Goal: Task Accomplishment & Management: Use online tool/utility

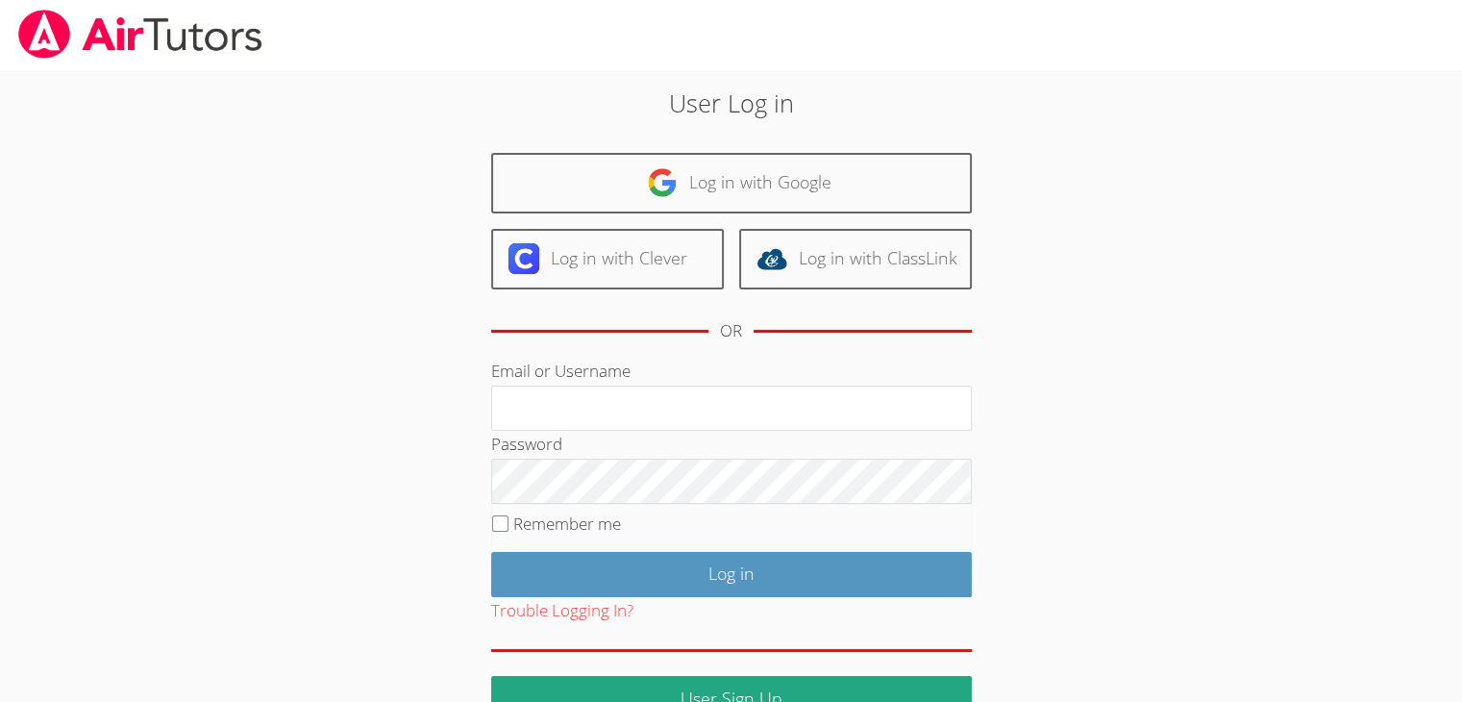
scroll to position [44, 0]
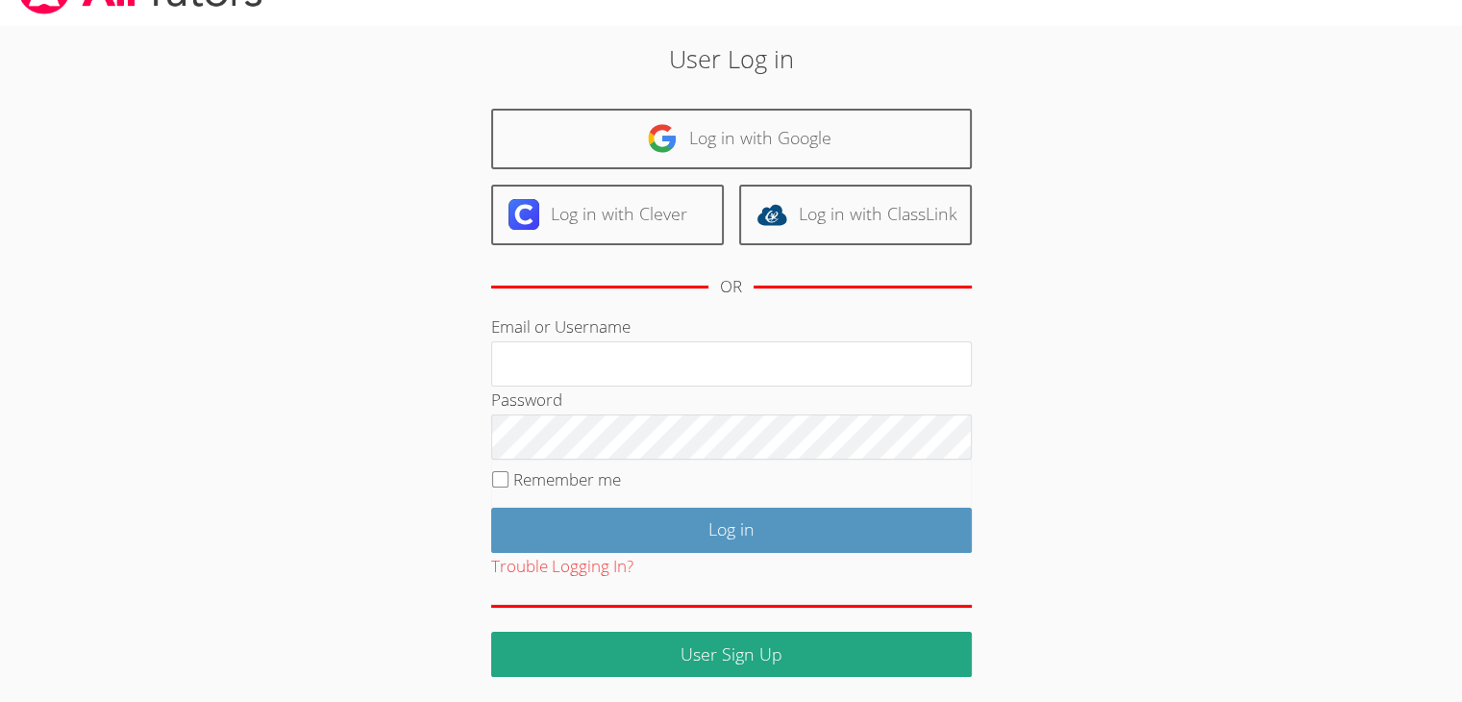
click at [260, 319] on div "User Log in Log in with Google Log in with Clever Log in with ClassLink OR Emai…" at bounding box center [731, 351] width 1097 height 652
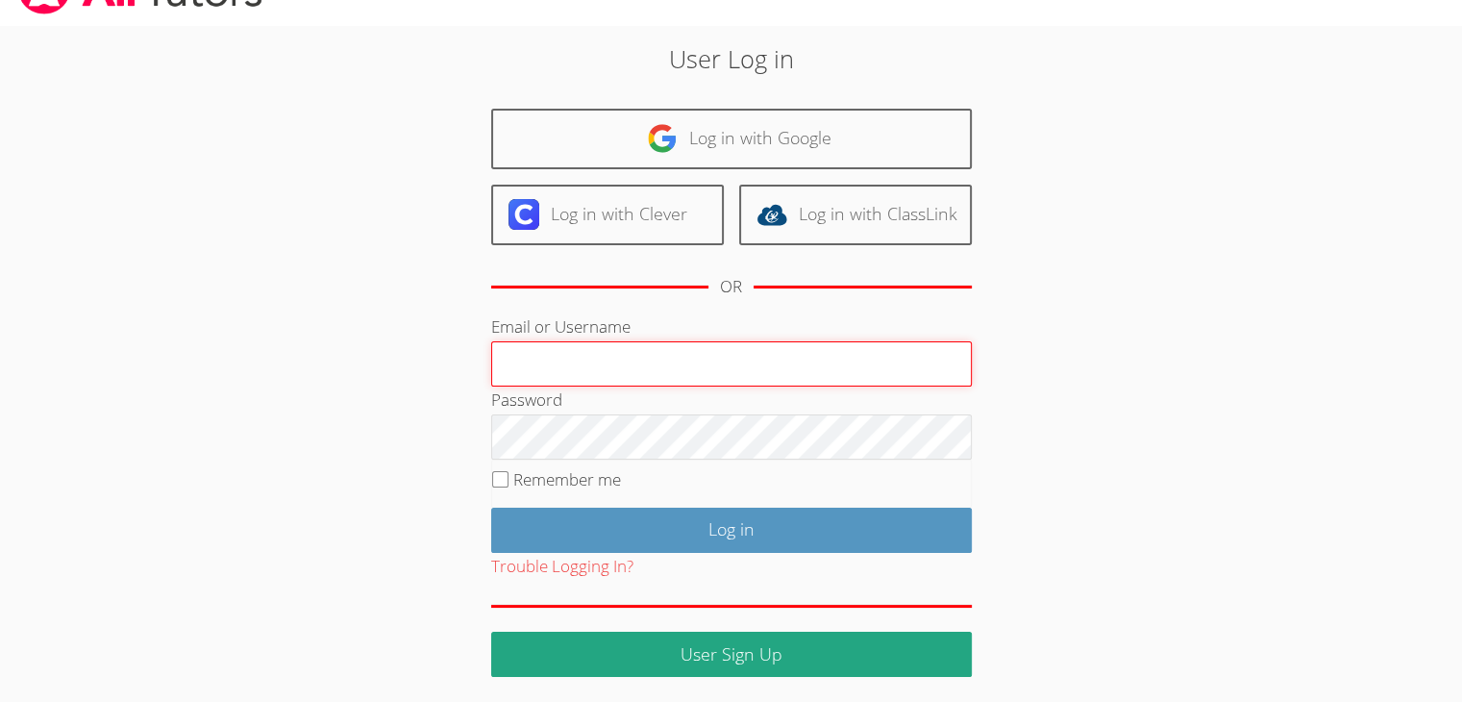
click at [577, 377] on input "Email or Username" at bounding box center [731, 364] width 481 height 46
type input "[EMAIL_ADDRESS][DOMAIN_NAME]"
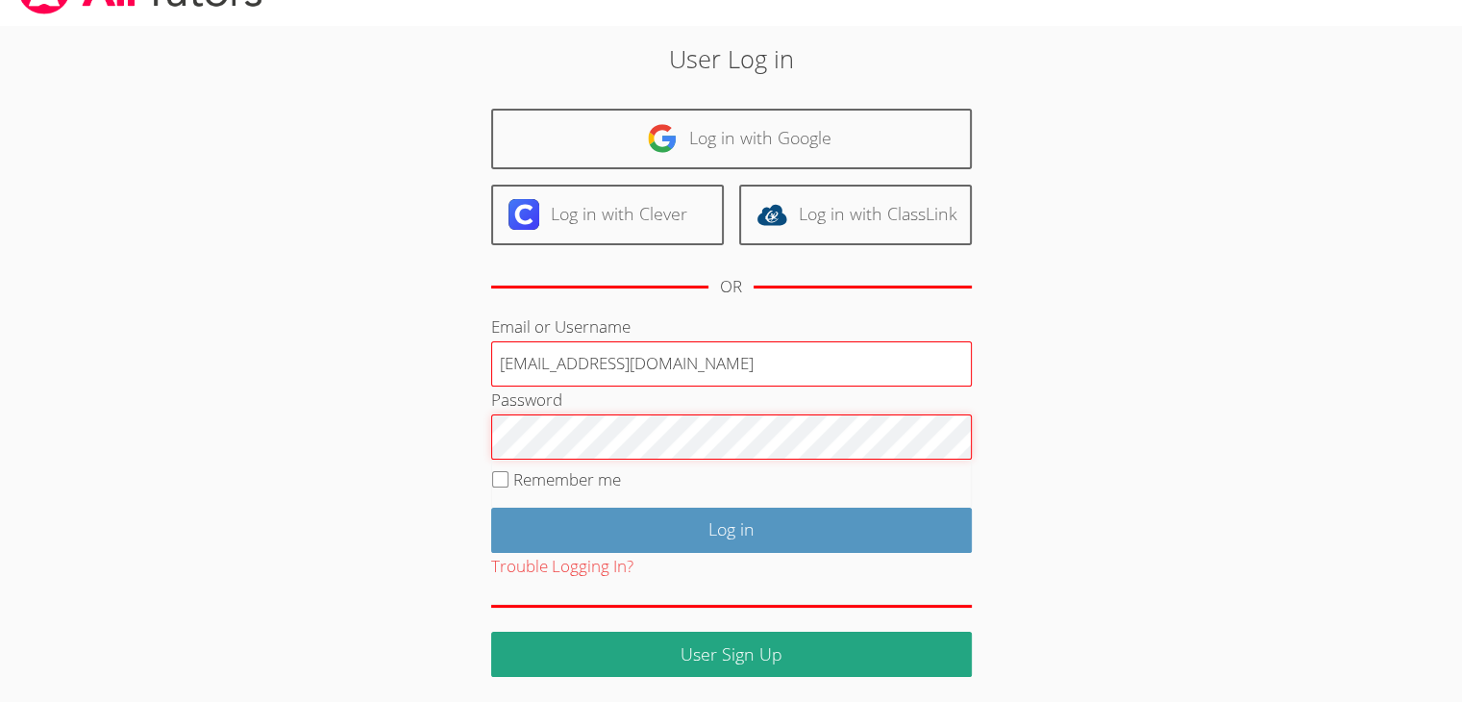
click at [491, 507] on input "Log in" at bounding box center [731, 529] width 481 height 45
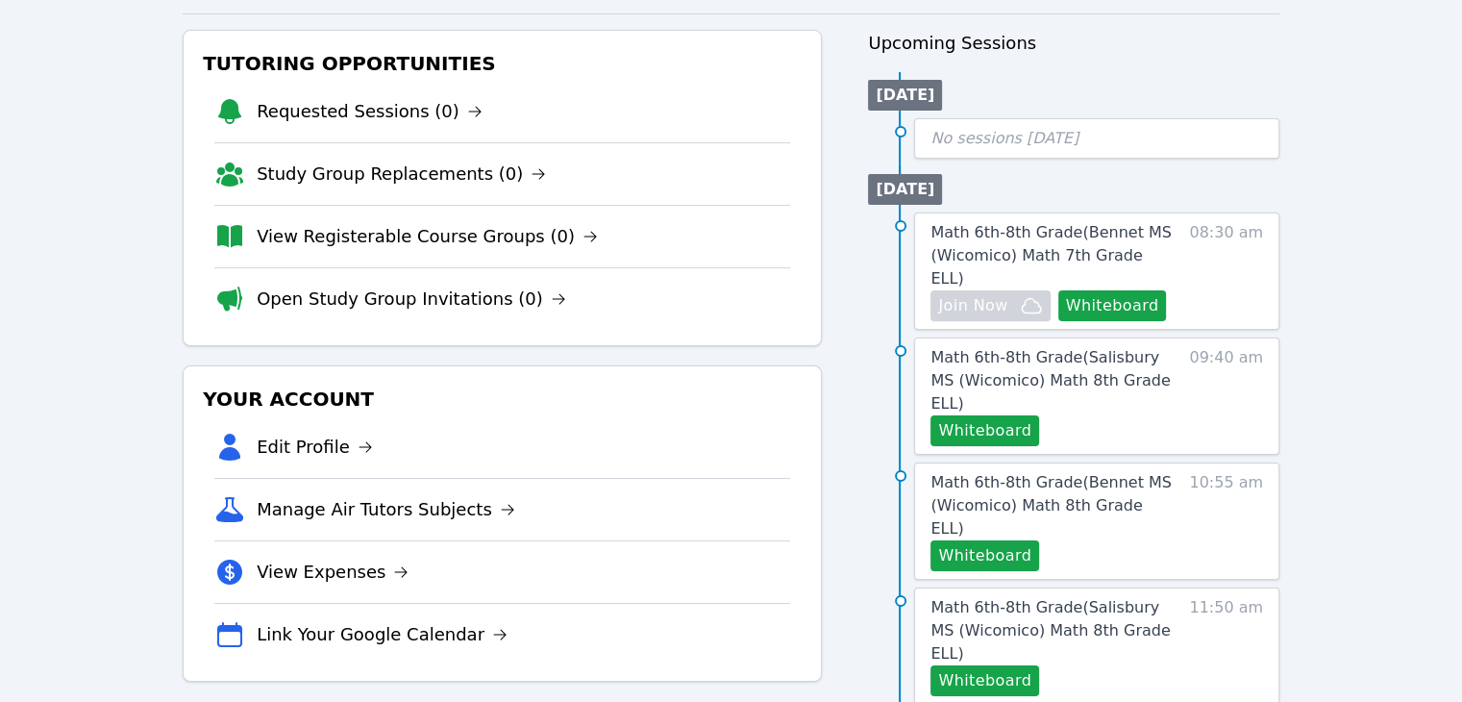
scroll to position [207, 0]
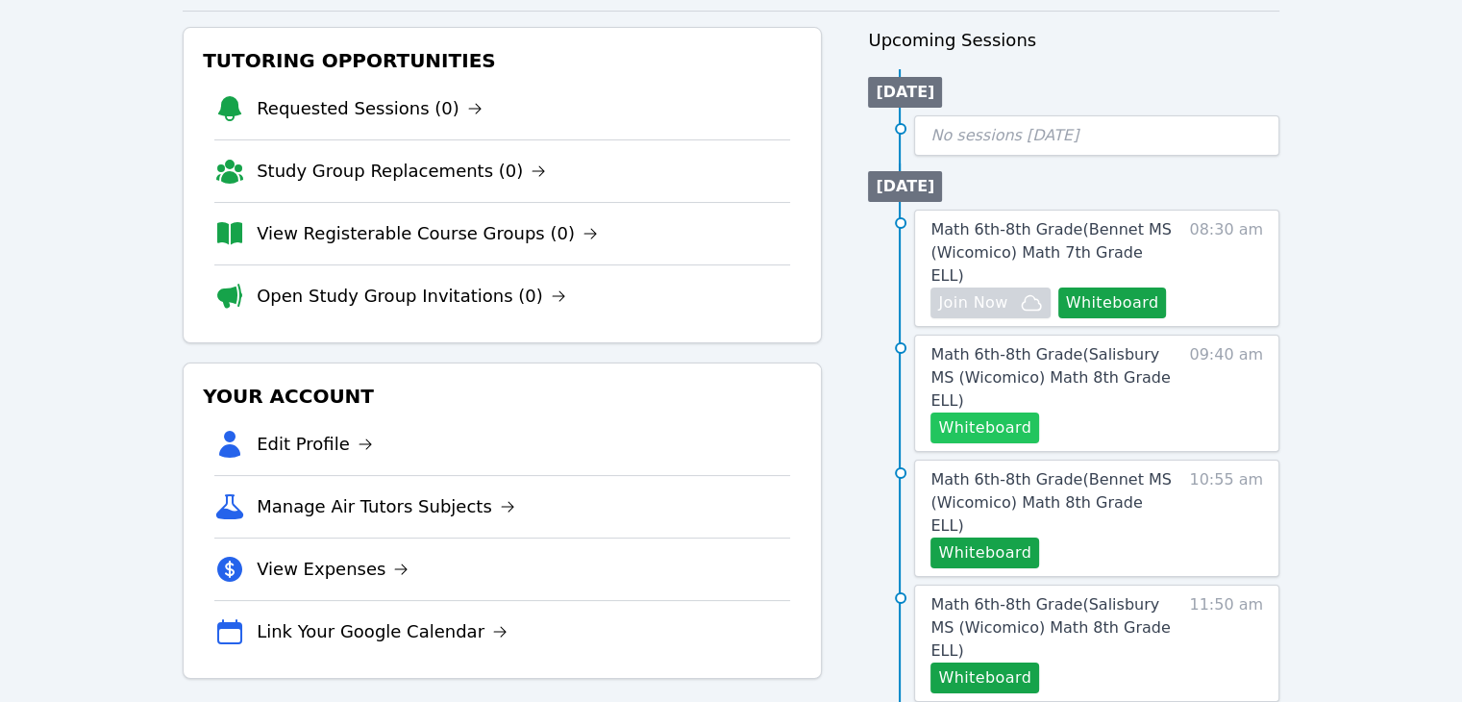
click at [1008, 412] on button "Whiteboard" at bounding box center [984, 427] width 109 height 31
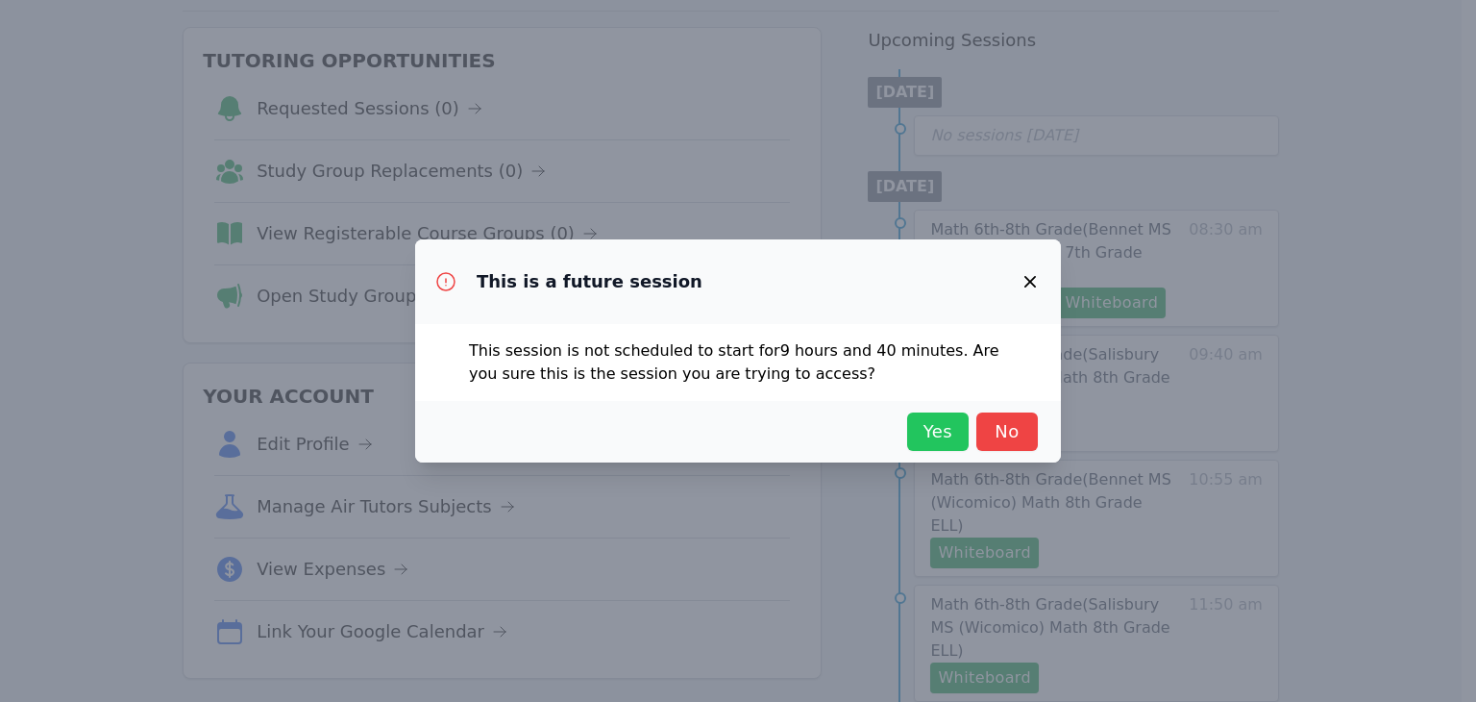
click at [937, 431] on span "Yes" at bounding box center [938, 431] width 42 height 27
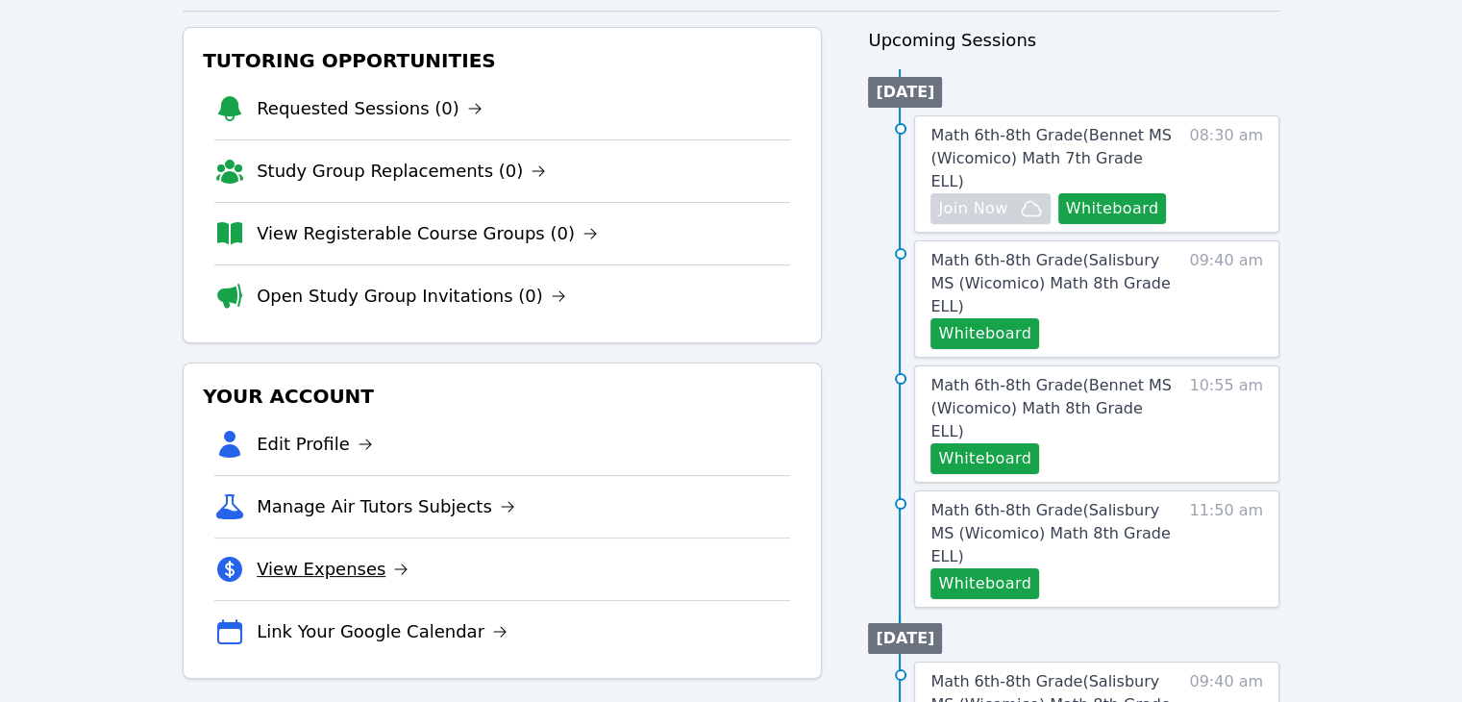
click at [320, 556] on link "View Expenses" at bounding box center [333, 569] width 152 height 27
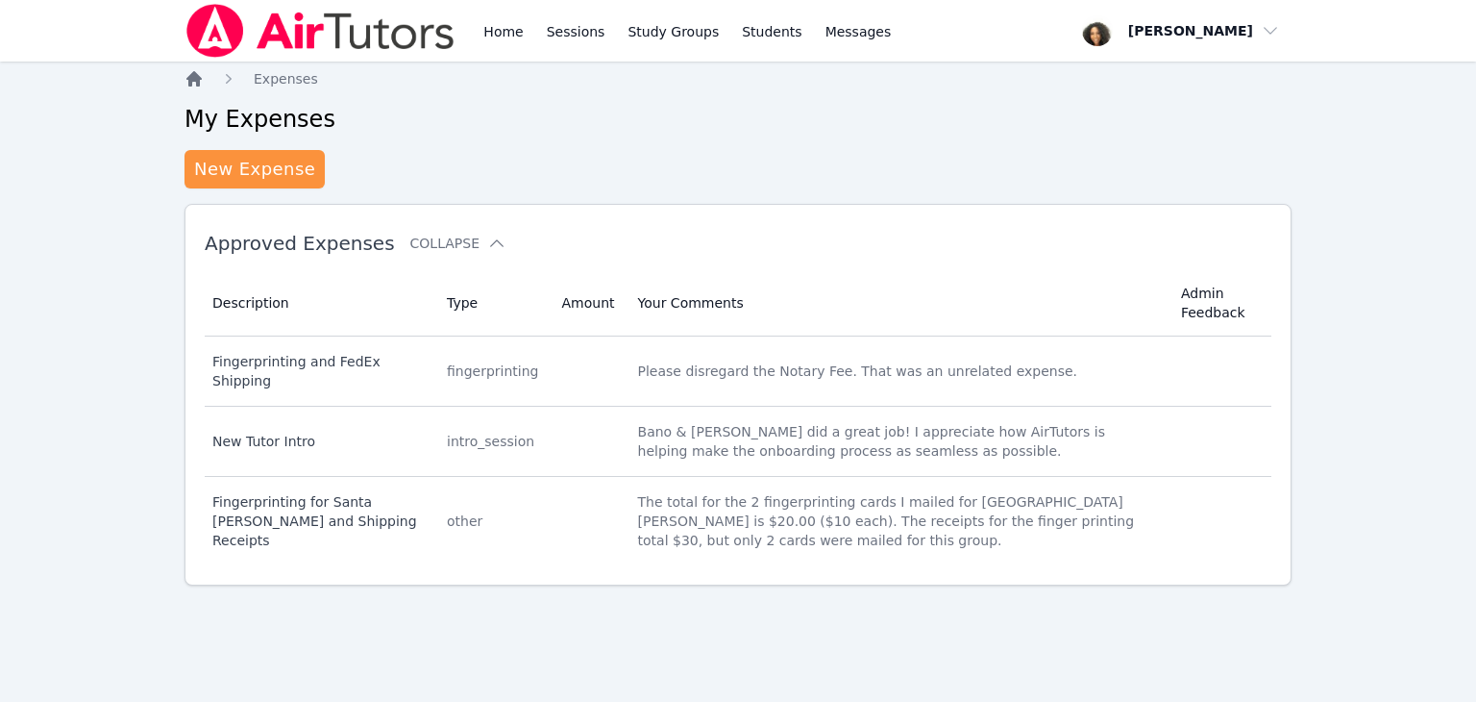
click at [187, 77] on icon "Breadcrumb" at bounding box center [194, 78] width 19 height 19
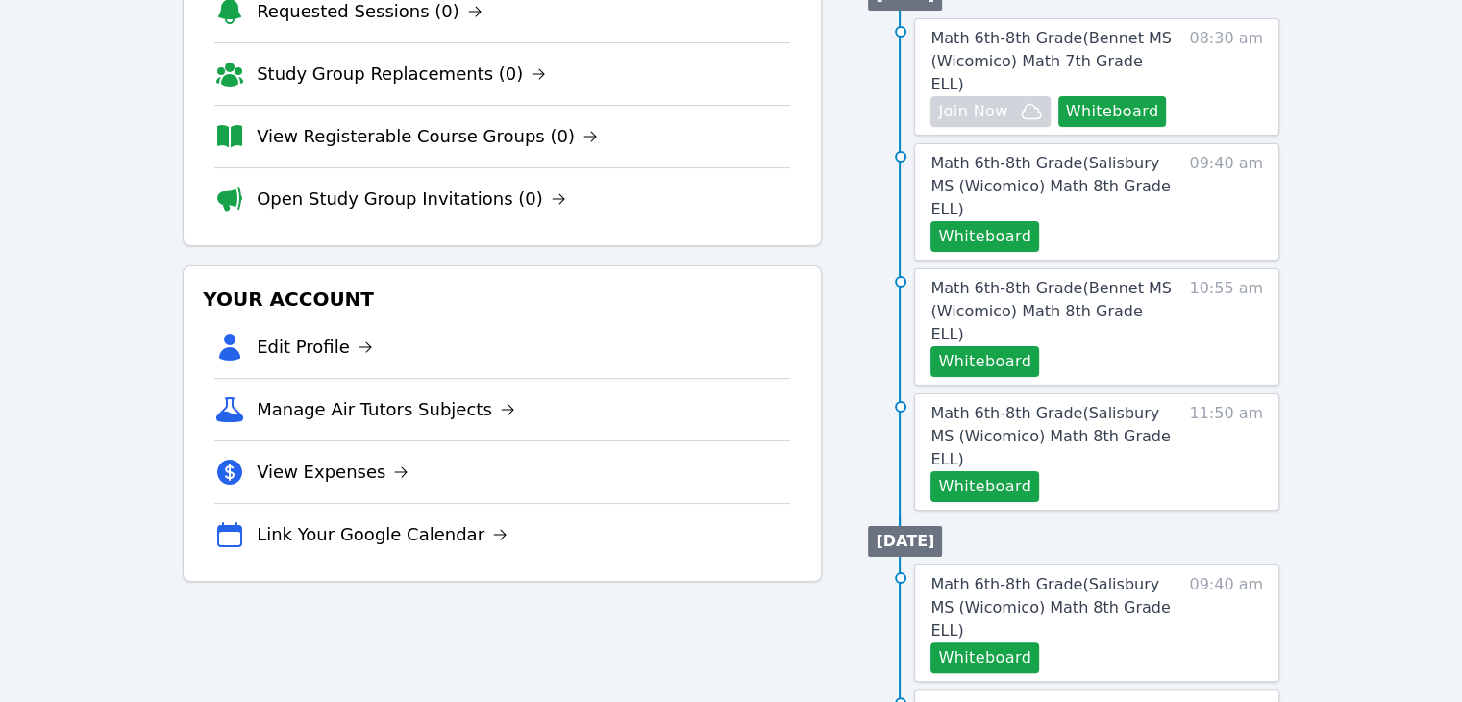
scroll to position [306, 0]
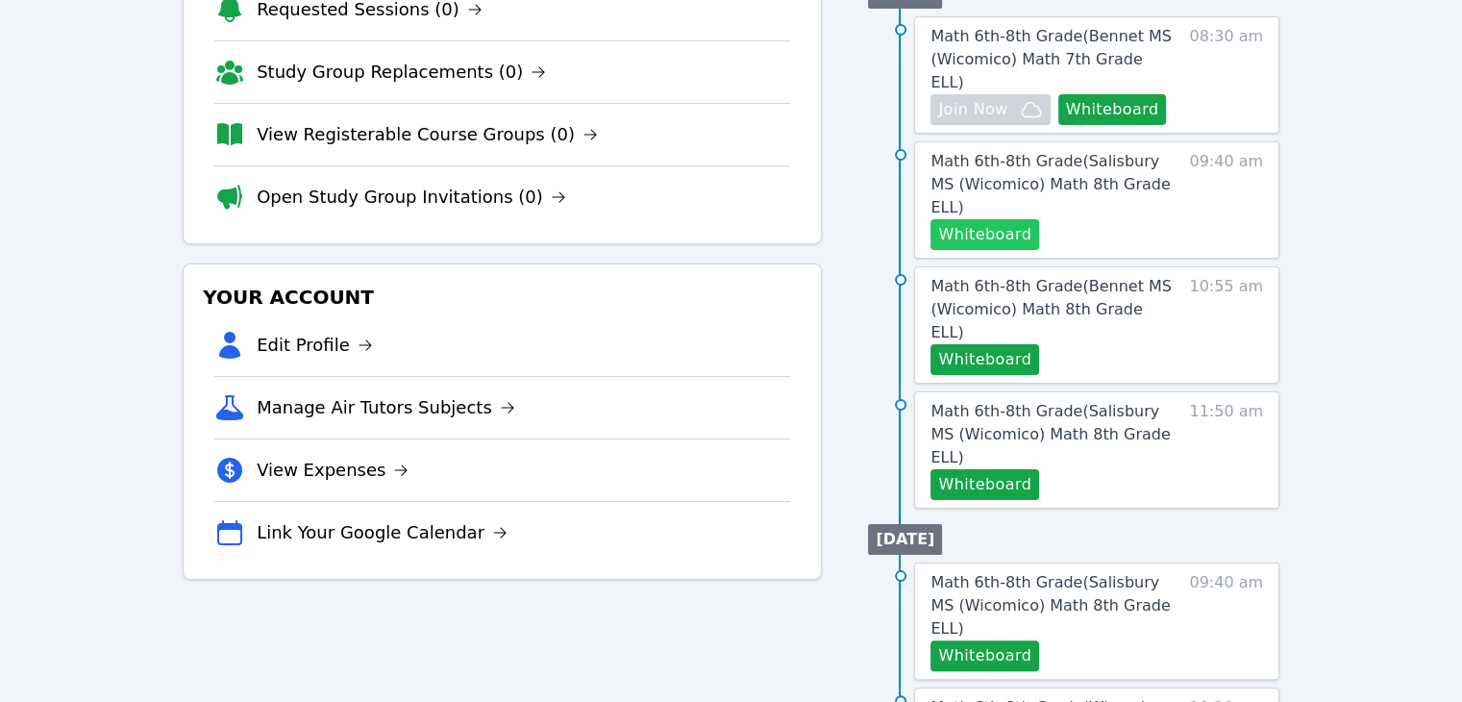
click at [966, 219] on button "Whiteboard" at bounding box center [984, 234] width 109 height 31
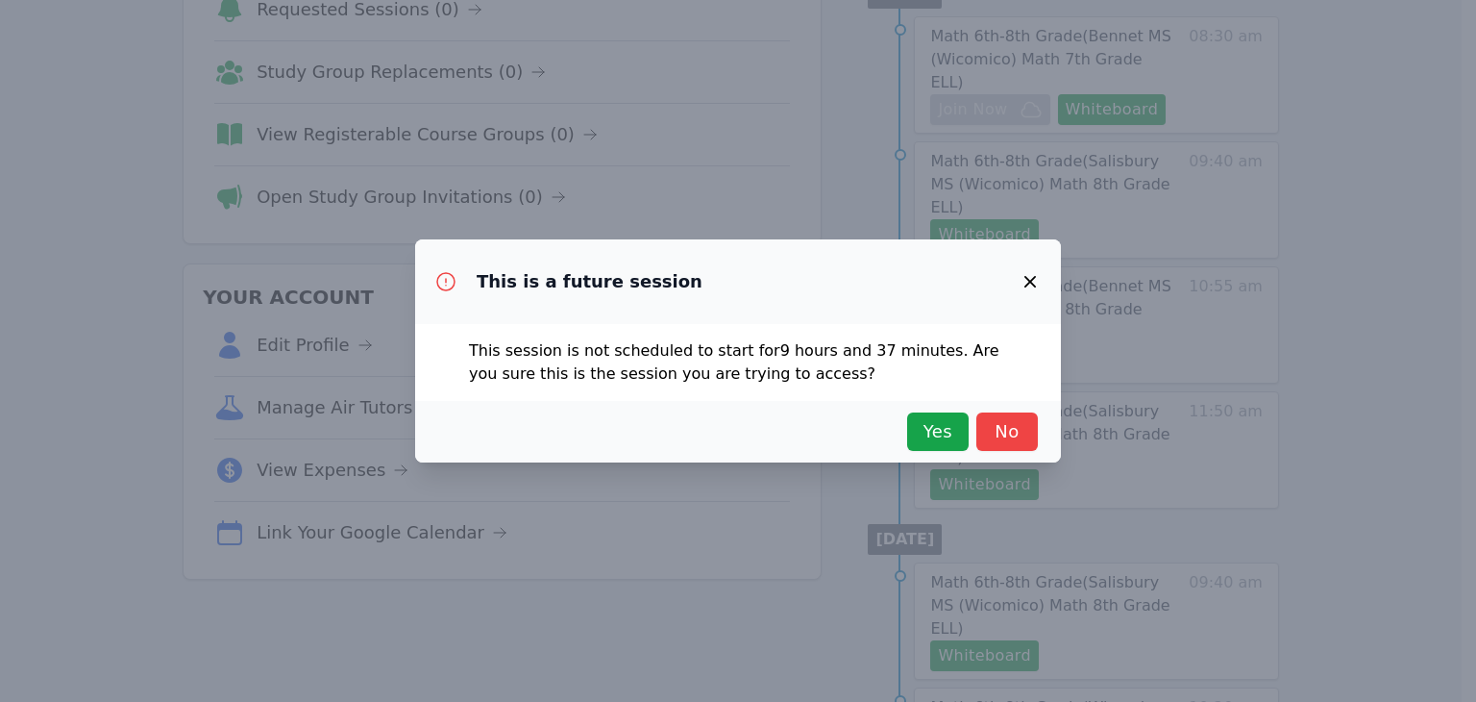
click at [1026, 273] on icon "button" at bounding box center [1030, 281] width 23 height 23
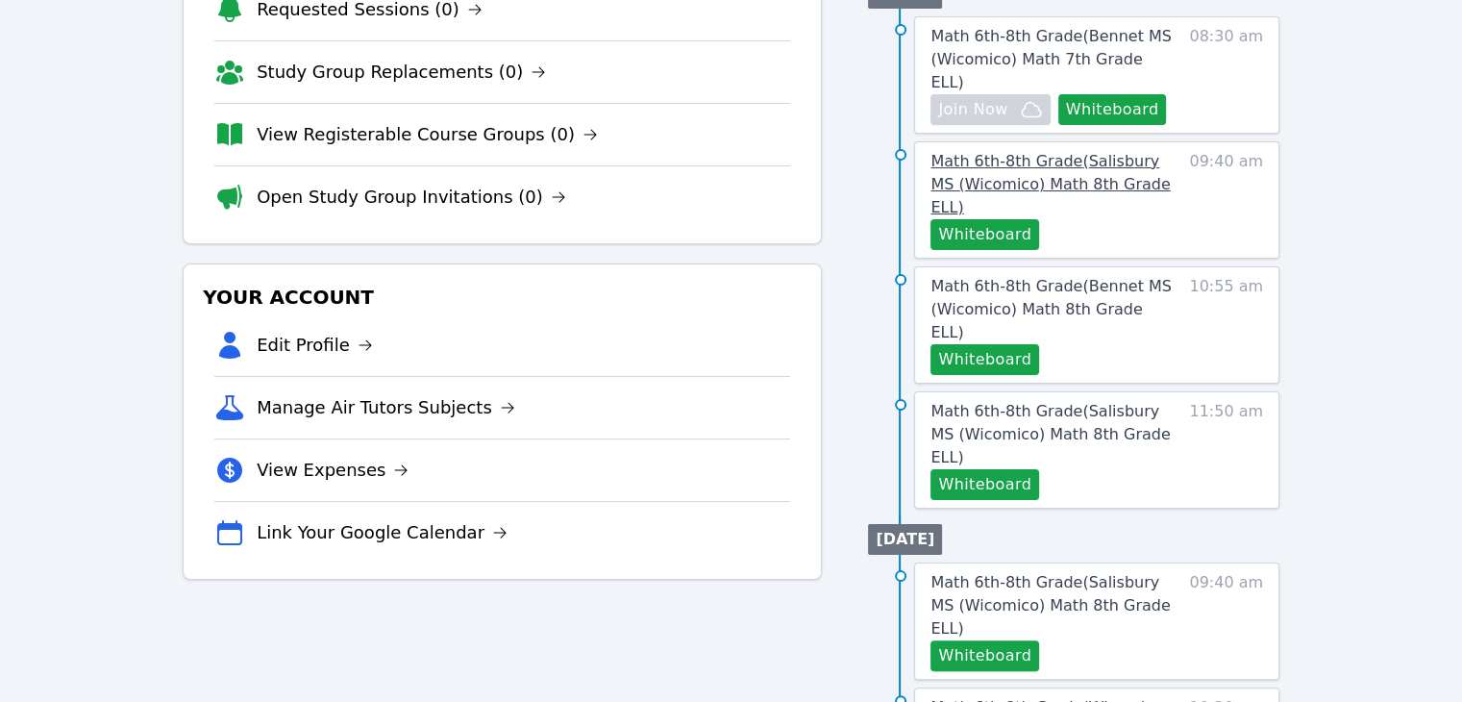
click at [1068, 150] on link "Math 6th-8th Grade ( Salisbury MS (Wicomico) Math 8th Grade ELL )" at bounding box center [1054, 184] width 249 height 69
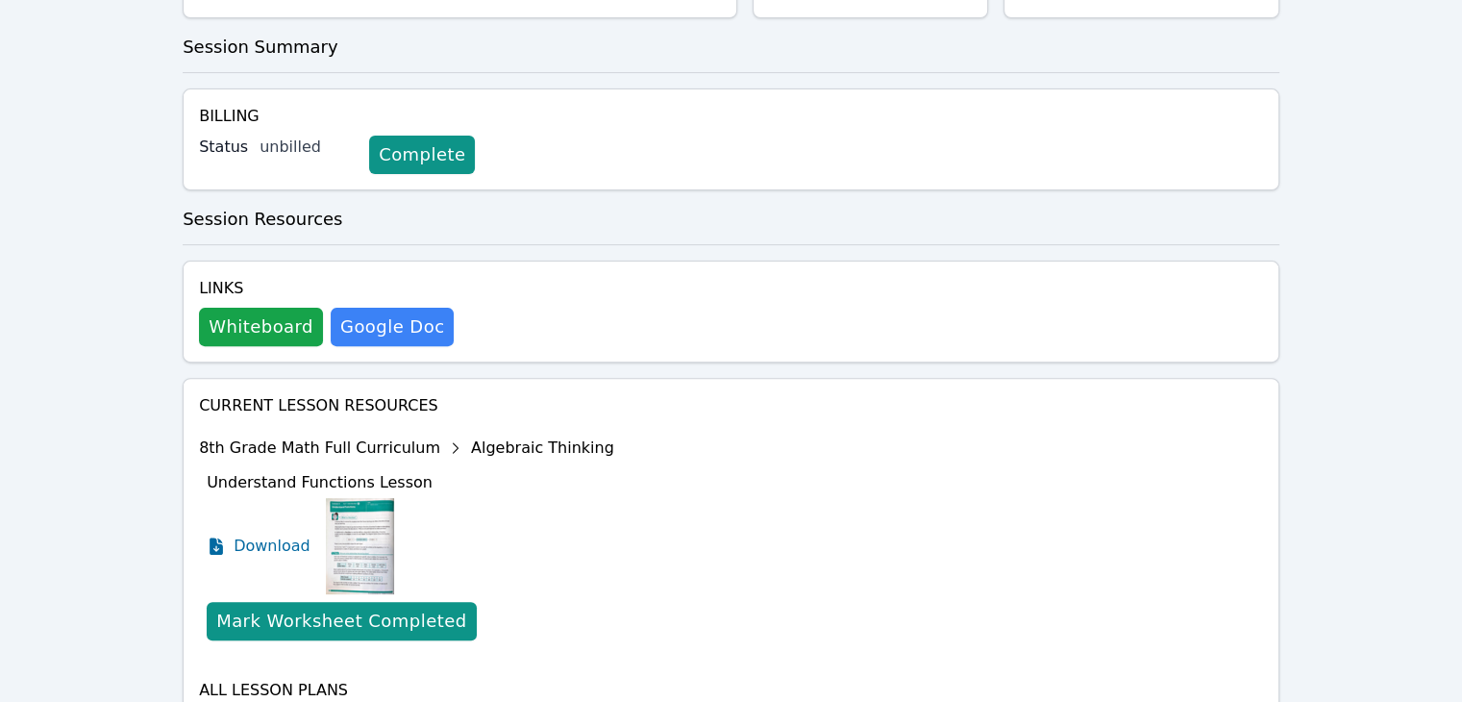
scroll to position [622, 0]
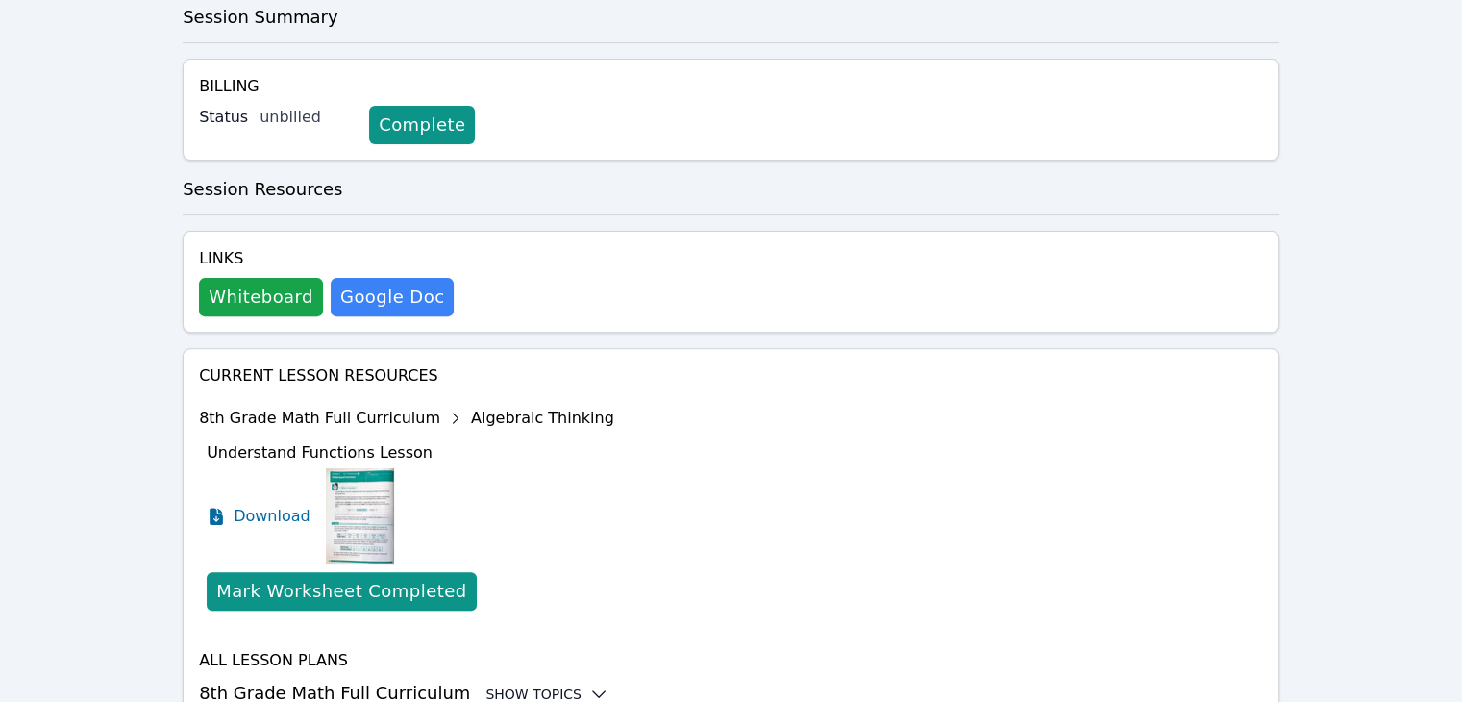
click at [534, 684] on div "Show Topics" at bounding box center [546, 693] width 123 height 19
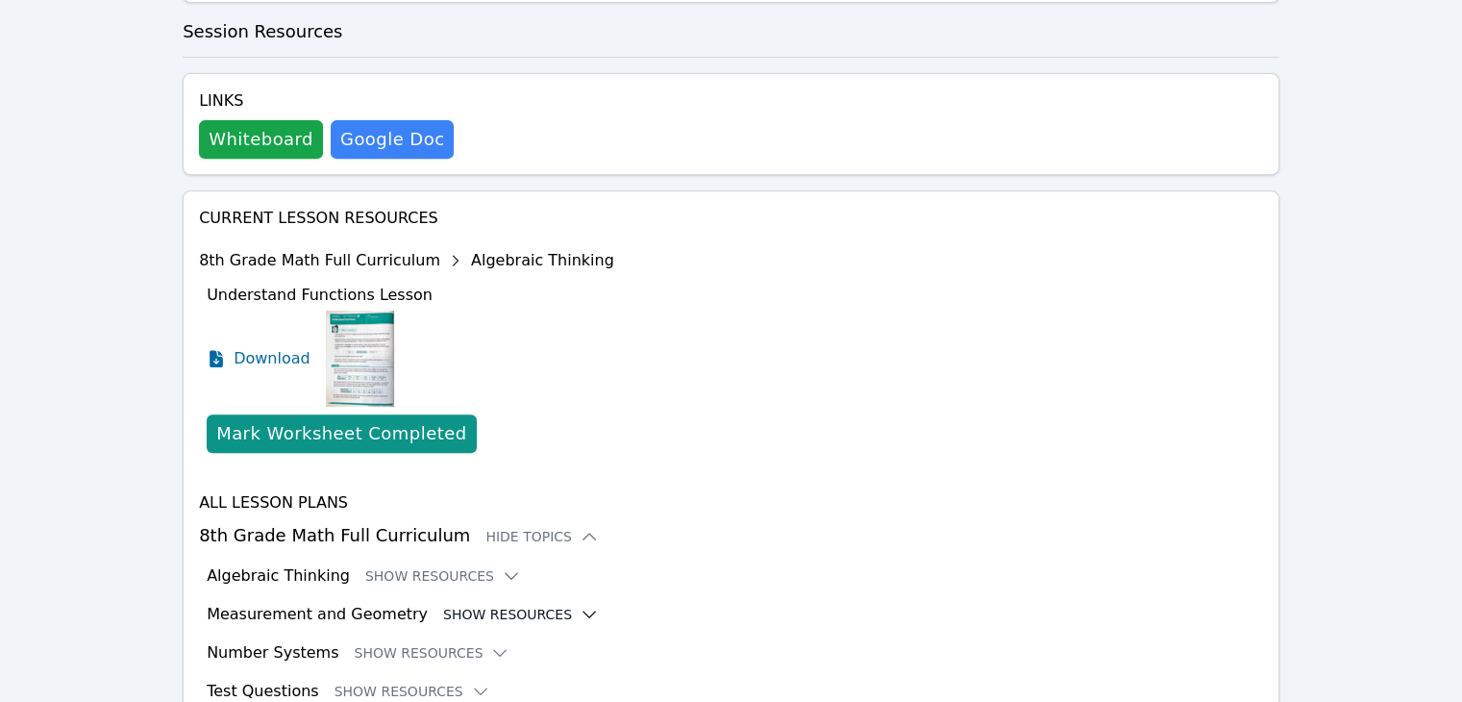
click at [500, 605] on button "Show Resources" at bounding box center [521, 614] width 156 height 19
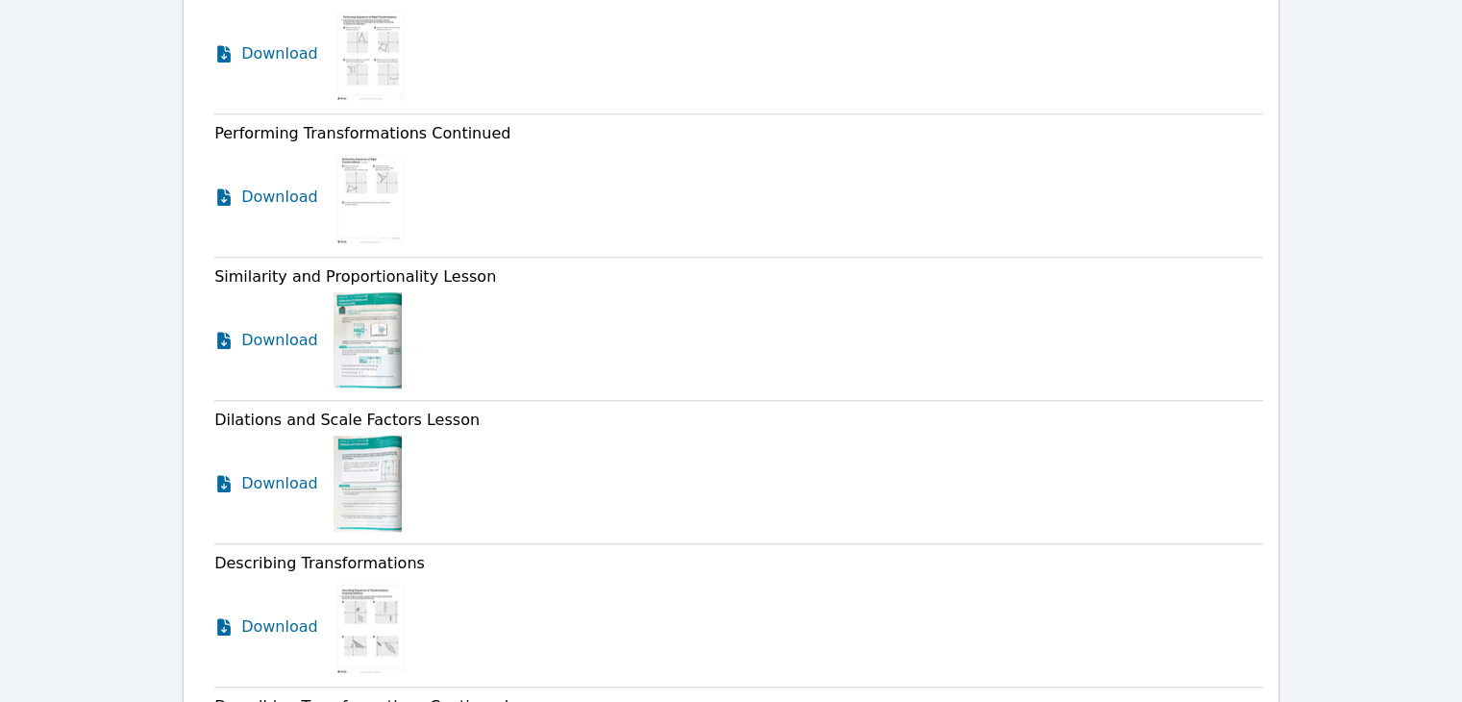
scroll to position [1728, 0]
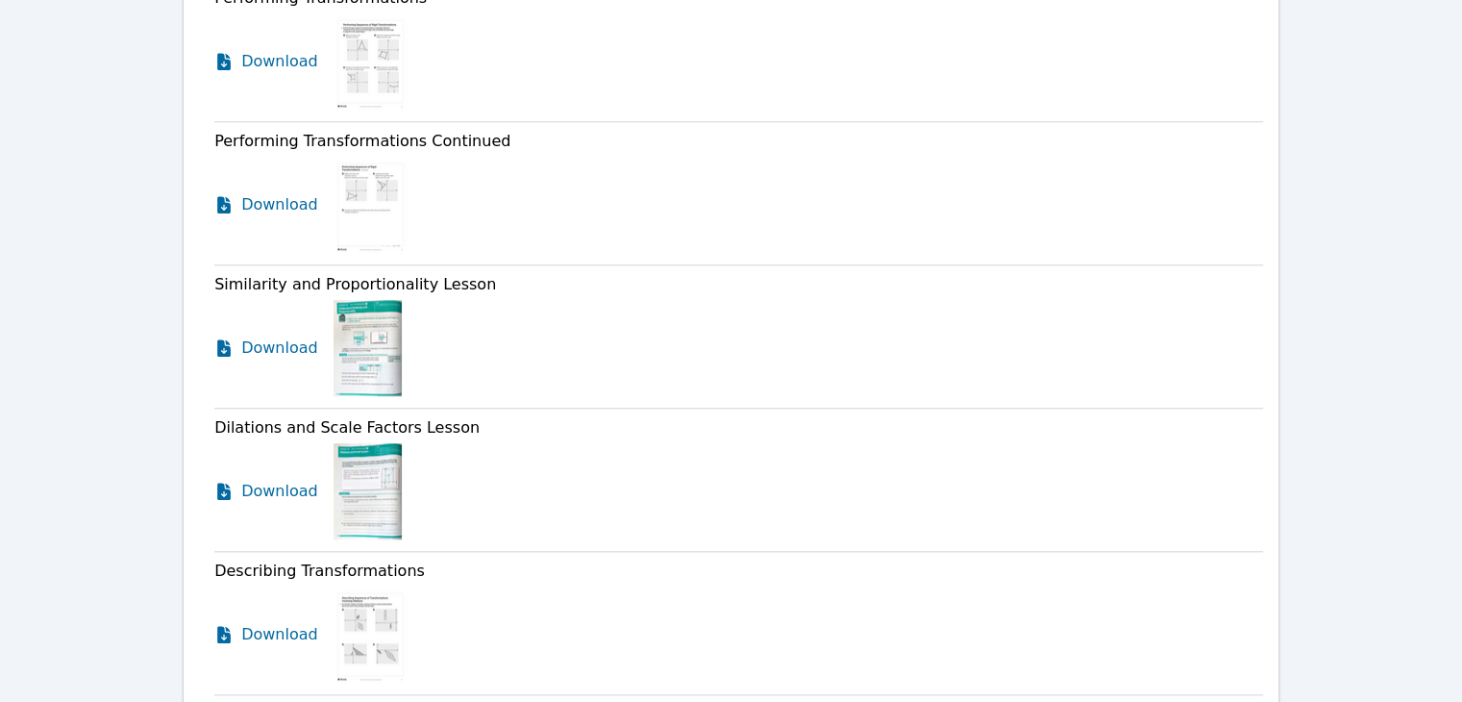
scroll to position [306, 0]
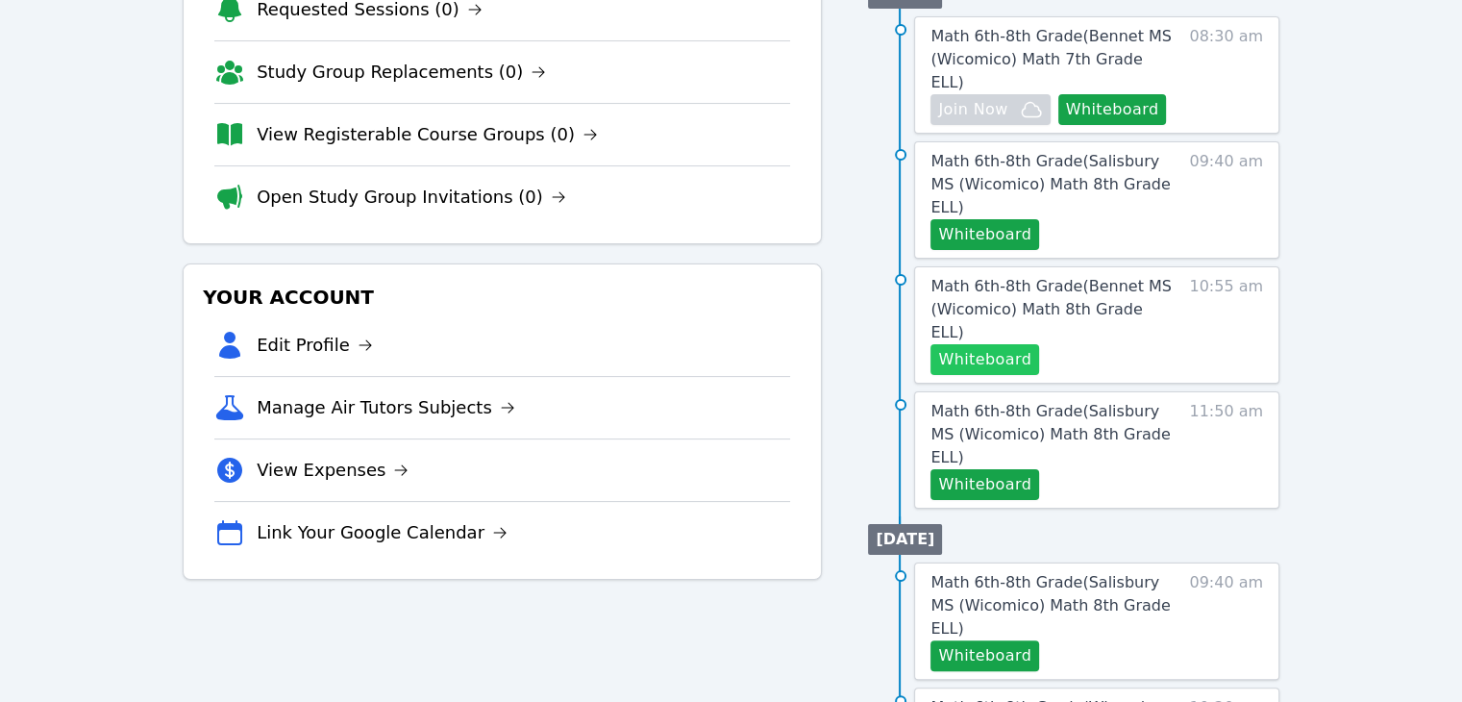
click at [992, 344] on button "Whiteboard" at bounding box center [984, 359] width 109 height 31
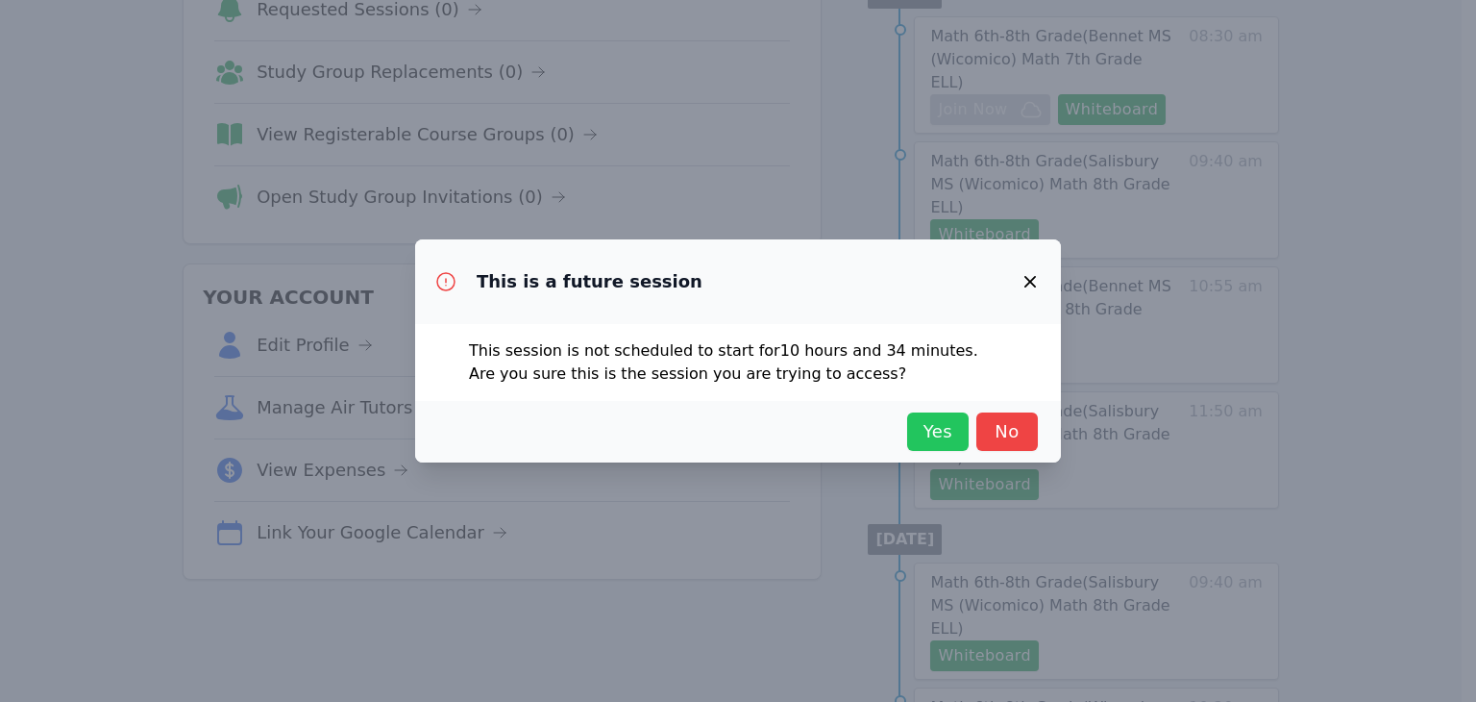
click at [952, 424] on span "Yes" at bounding box center [938, 431] width 42 height 27
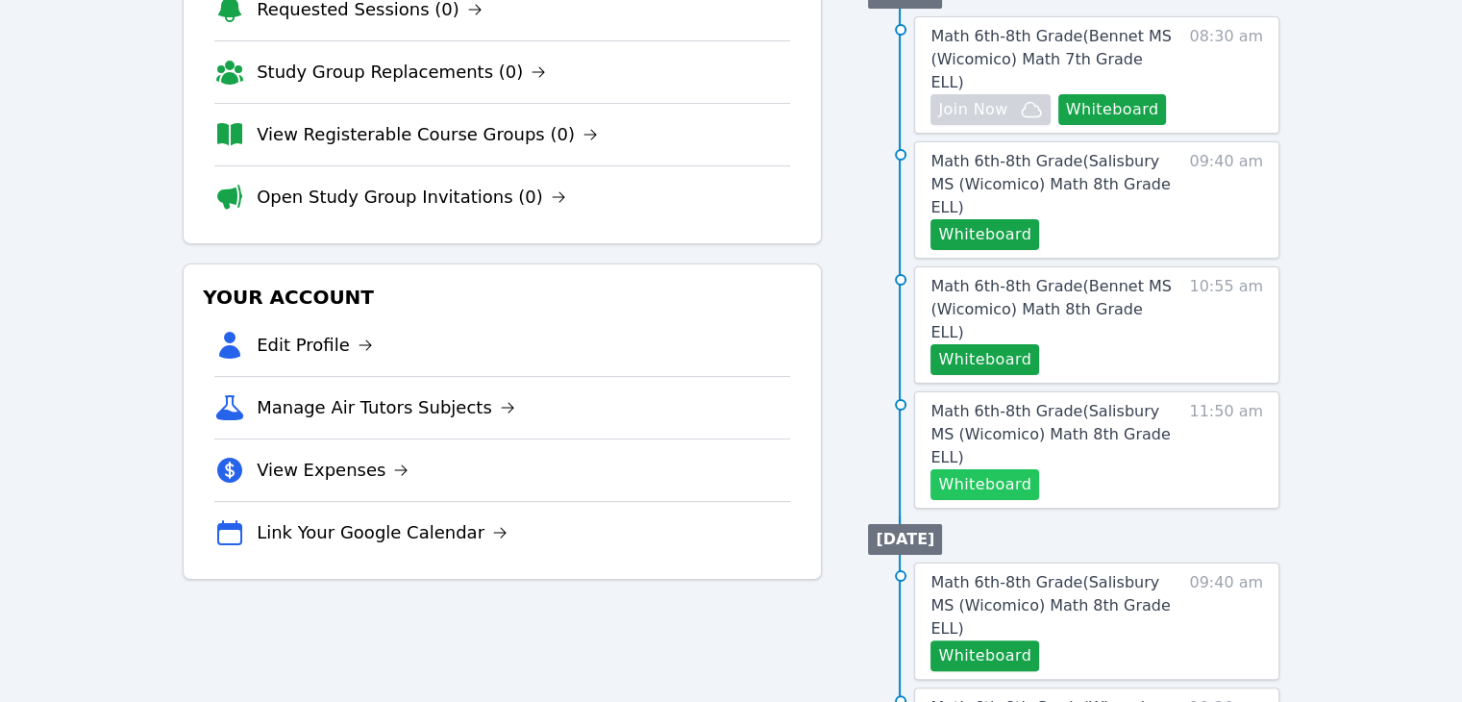
click at [1015, 469] on button "Whiteboard" at bounding box center [984, 484] width 109 height 31
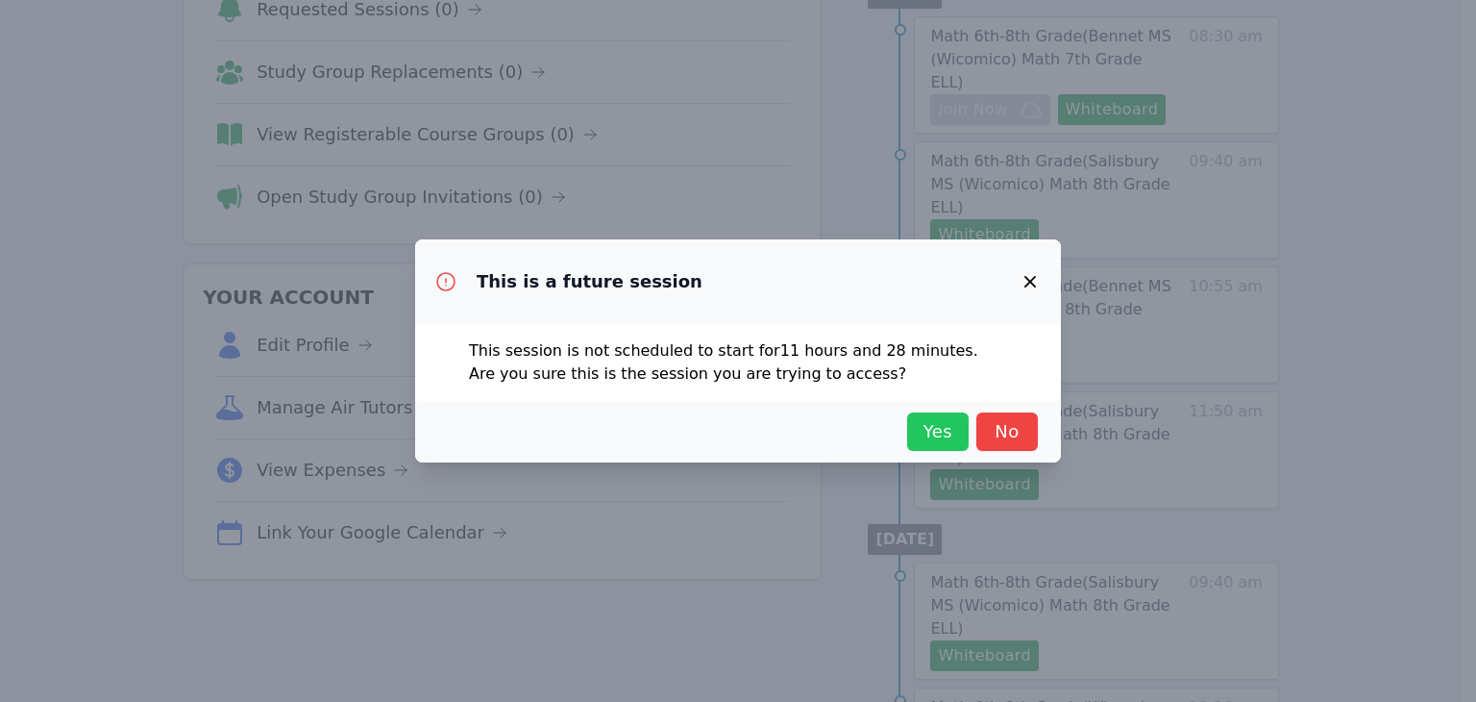
click at [944, 422] on span "Yes" at bounding box center [938, 431] width 42 height 27
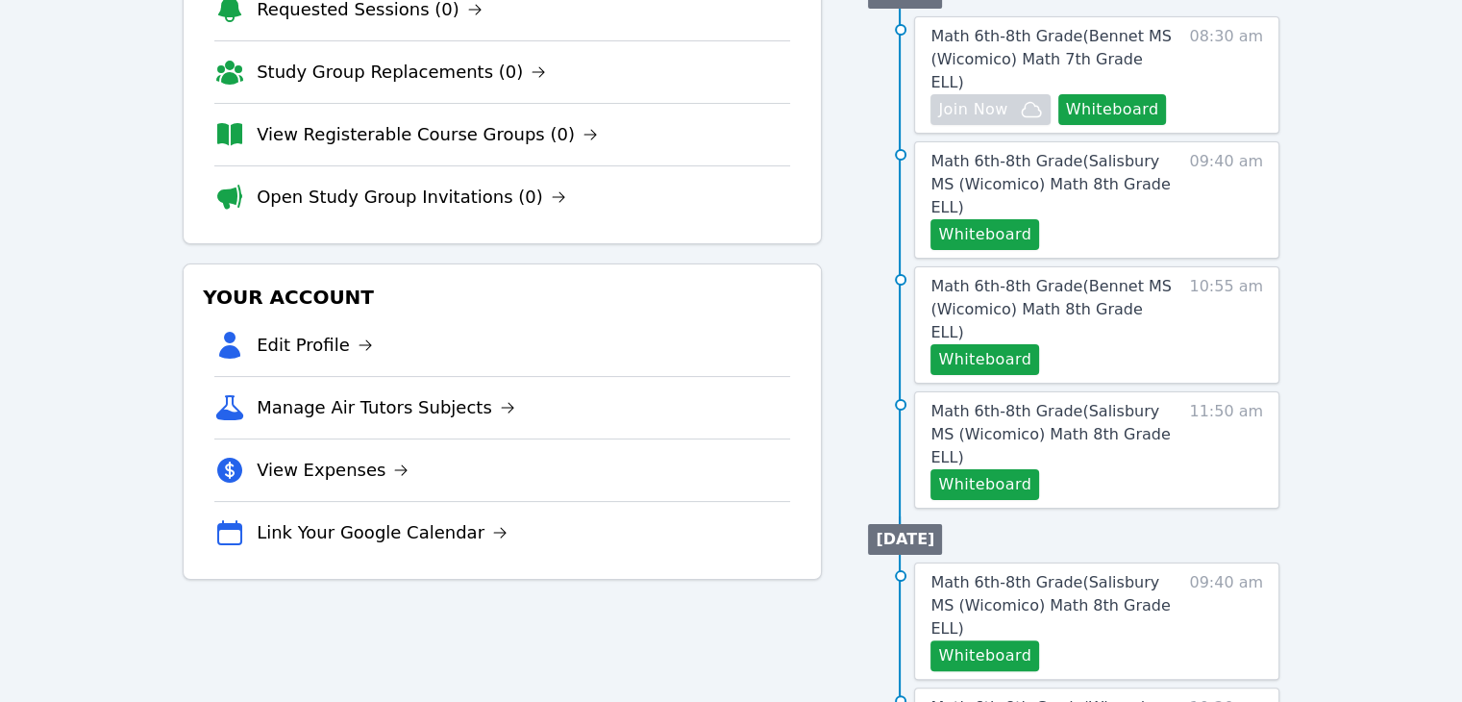
scroll to position [0, 0]
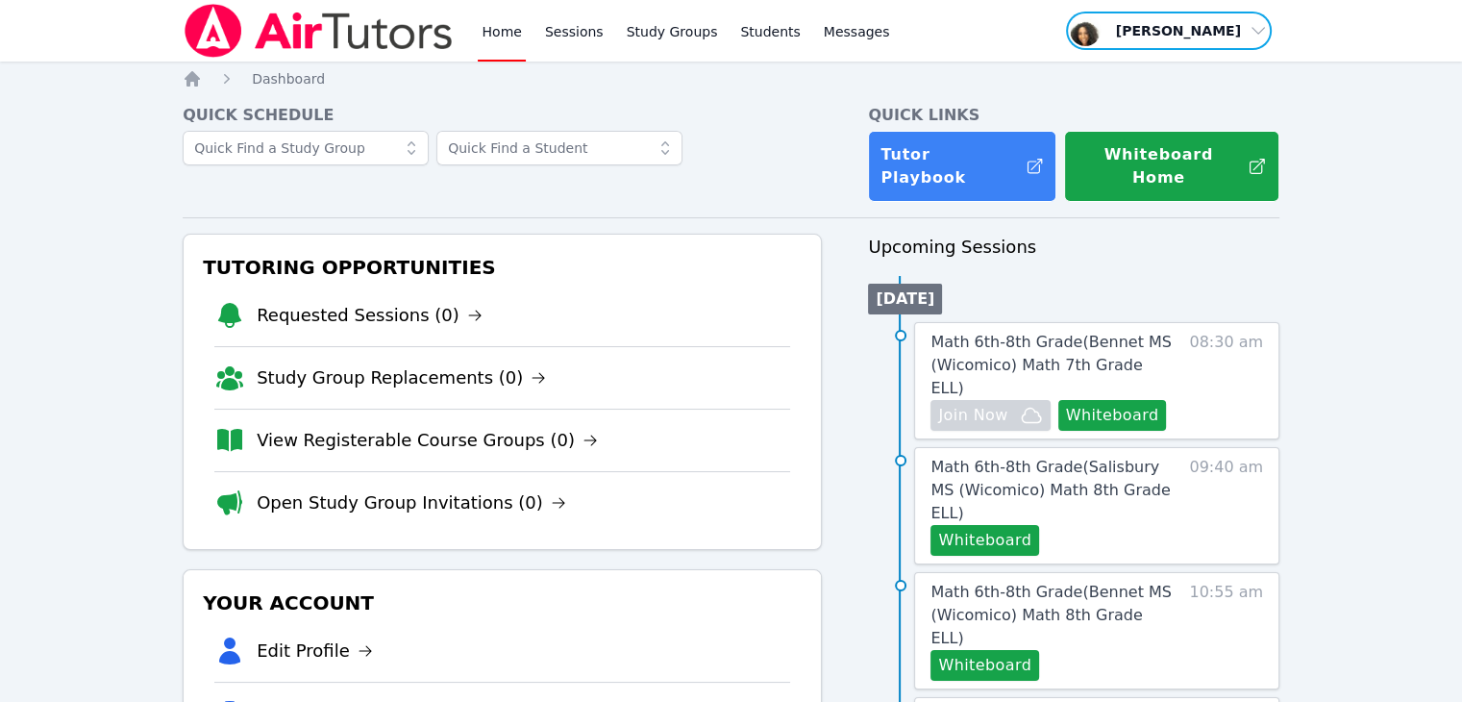
click at [1184, 30] on span "button" at bounding box center [1169, 31] width 210 height 42
click at [1141, 108] on button "Logout" at bounding box center [1175, 109] width 185 height 35
